Goal: Find specific page/section: Find specific page/section

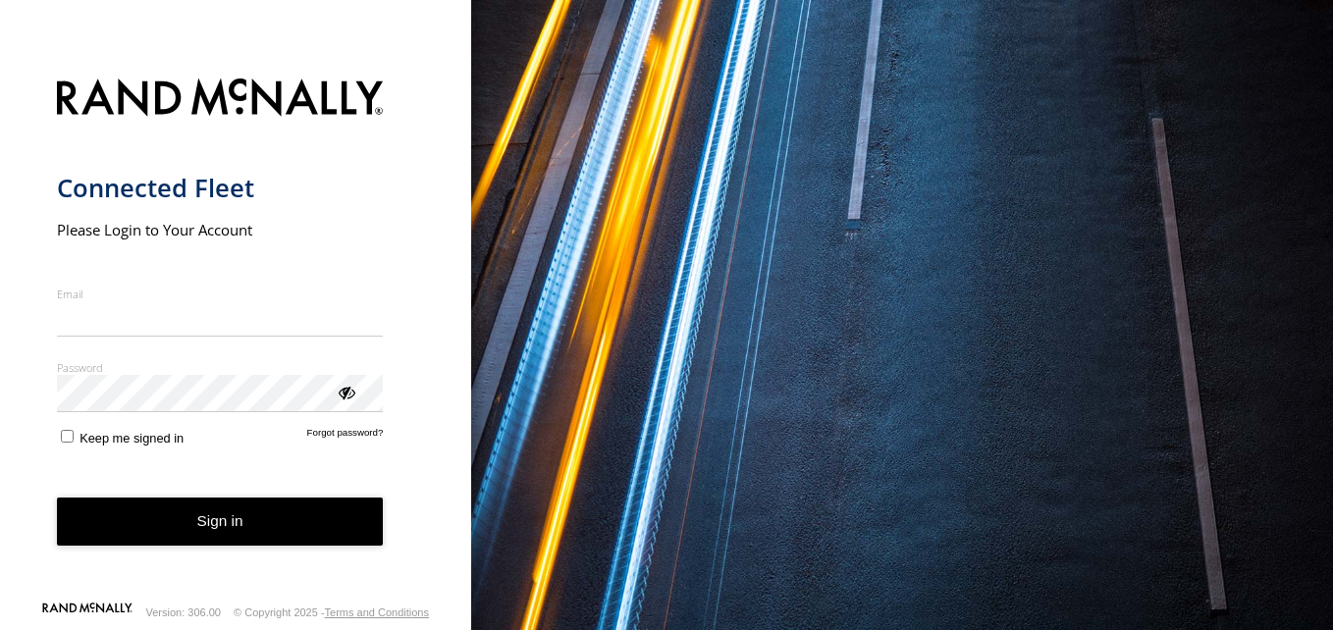
type input "**********"
click at [238, 538] on button "Sign in" at bounding box center [220, 522] width 327 height 48
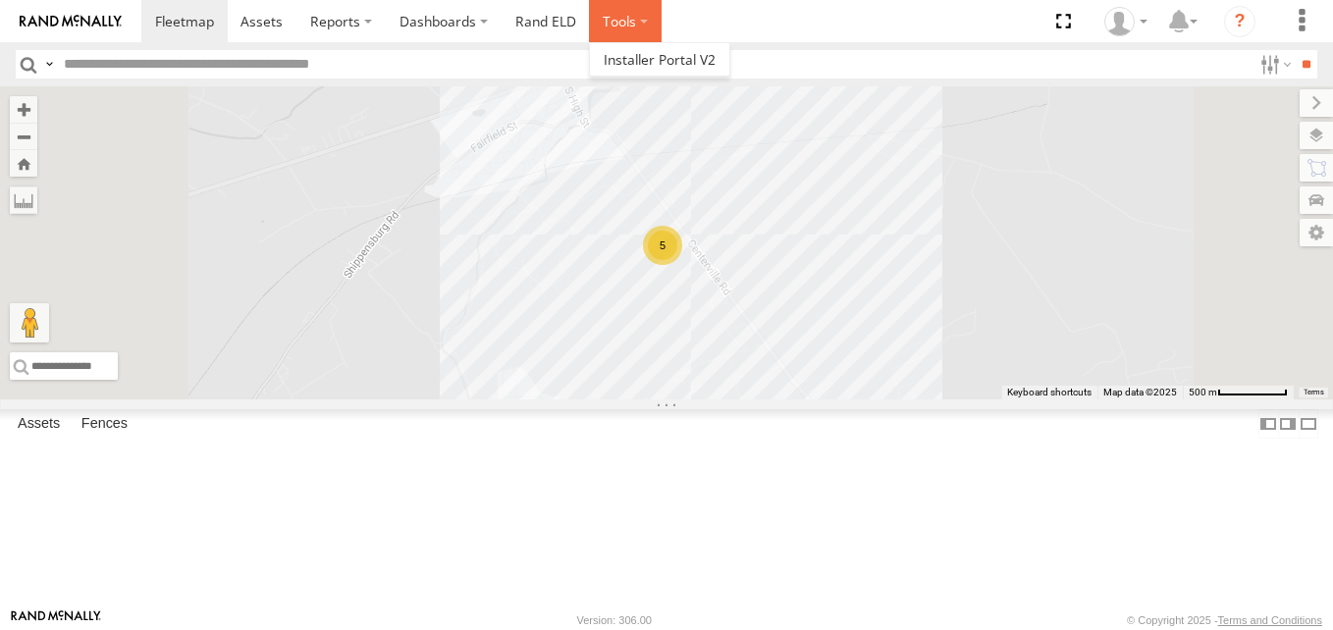
click at [628, 25] on label at bounding box center [625, 21] width 73 height 42
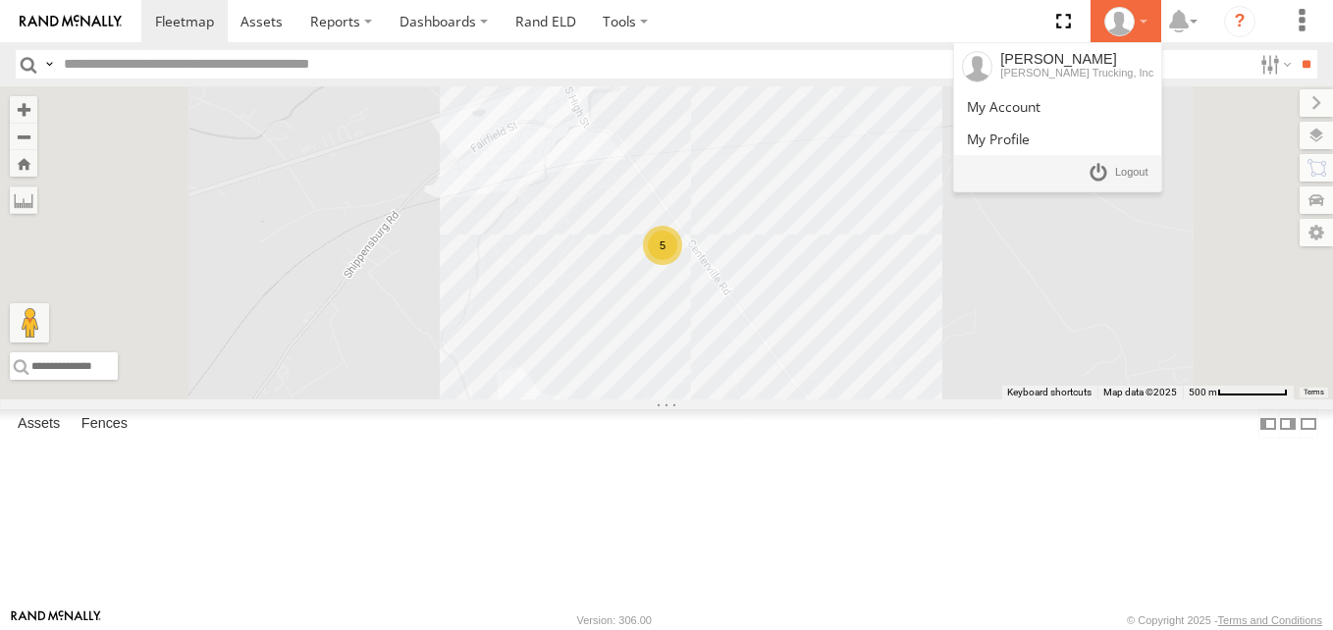
click at [1145, 14] on div at bounding box center [1126, 21] width 57 height 29
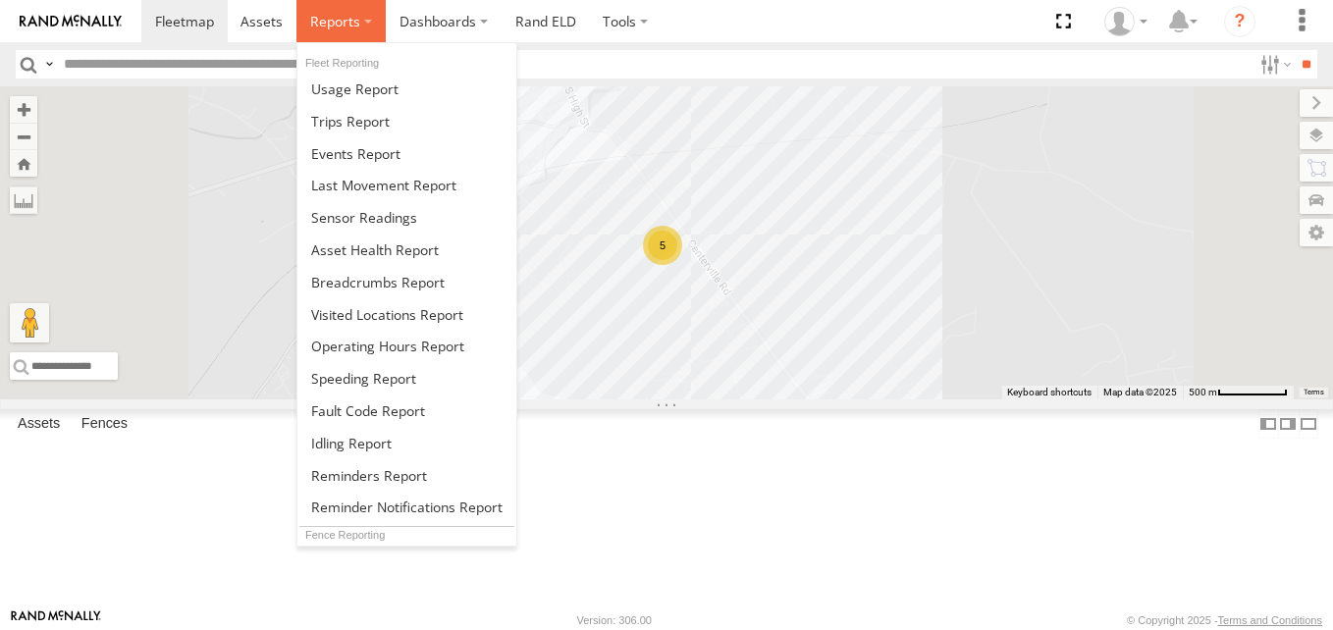
click at [359, 12] on label at bounding box center [340, 21] width 89 height 42
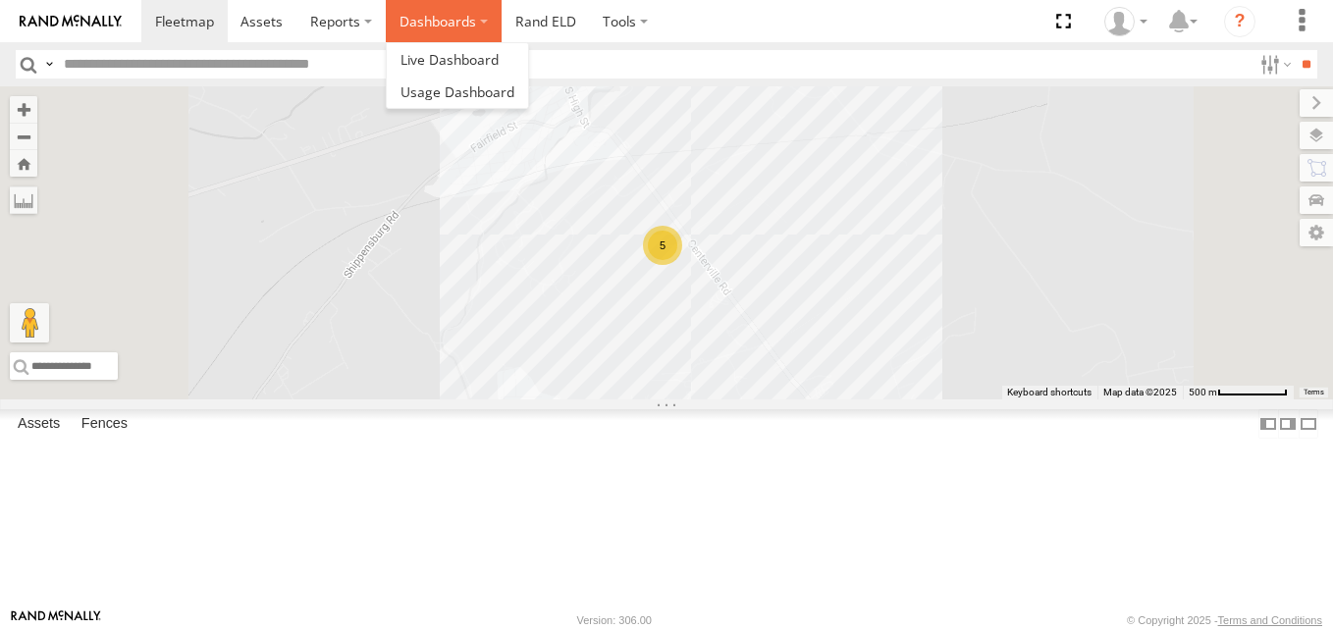
click at [476, 20] on label "Dashboards" at bounding box center [444, 21] width 116 height 42
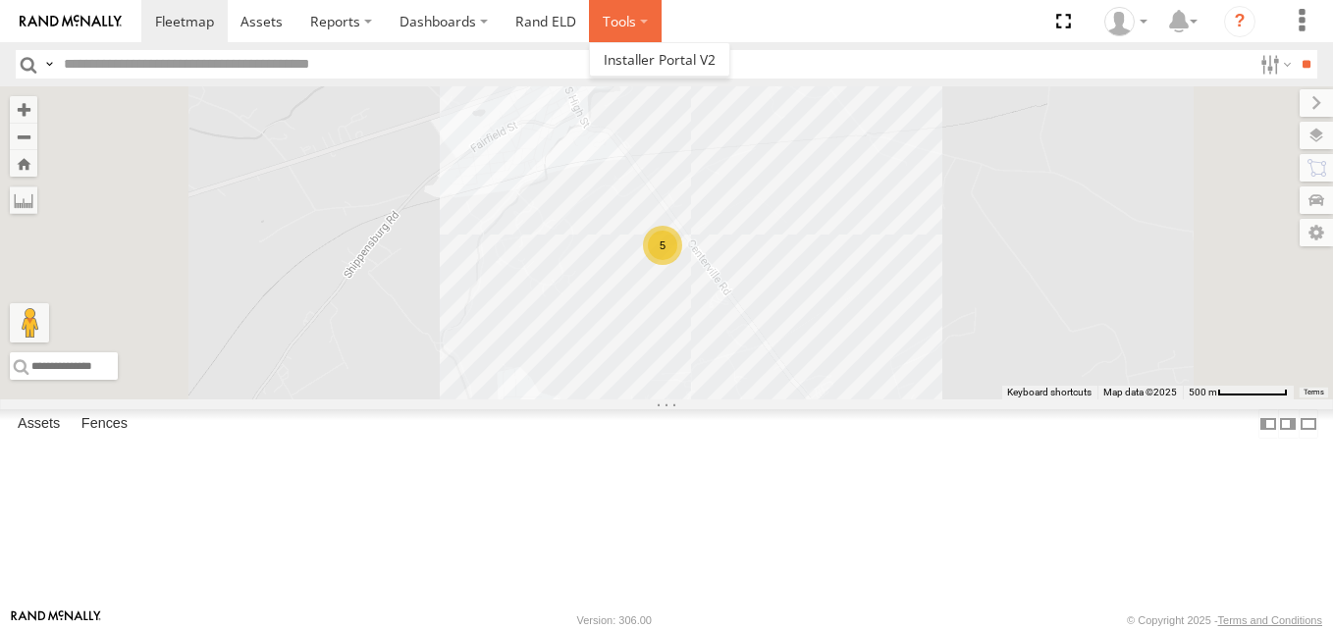
click at [617, 25] on label at bounding box center [625, 21] width 73 height 42
click at [879, 21] on section at bounding box center [734, 21] width 1187 height 42
click at [1253, 18] on icon "?" at bounding box center [1239, 21] width 31 height 31
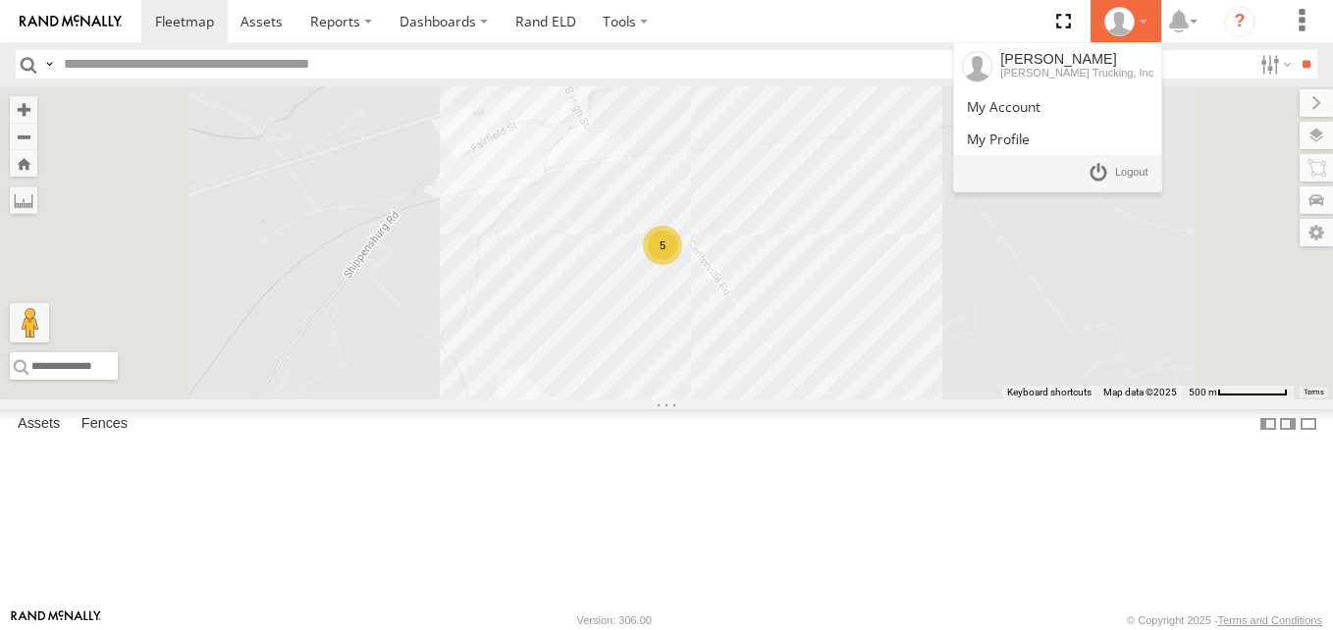
click at [1137, 22] on div at bounding box center [1126, 21] width 57 height 29
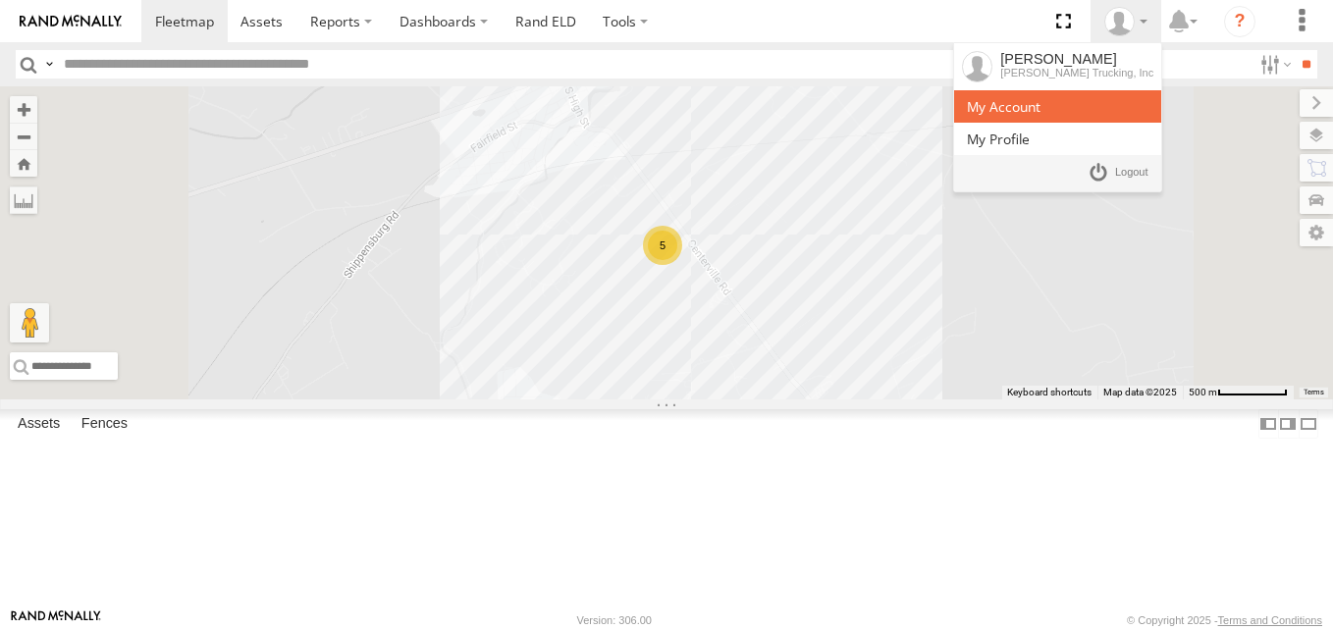
click at [1017, 112] on span at bounding box center [1004, 106] width 74 height 19
